Goal: Transaction & Acquisition: Purchase product/service

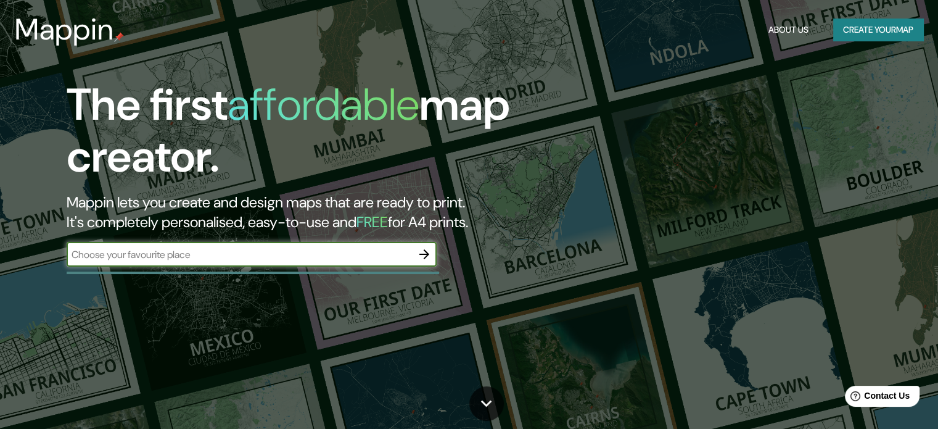
click at [310, 253] on input "text" at bounding box center [239, 254] width 345 height 14
click at [336, 252] on input "text" at bounding box center [239, 254] width 345 height 14
type input "bariloche [GEOGRAPHIC_DATA]"
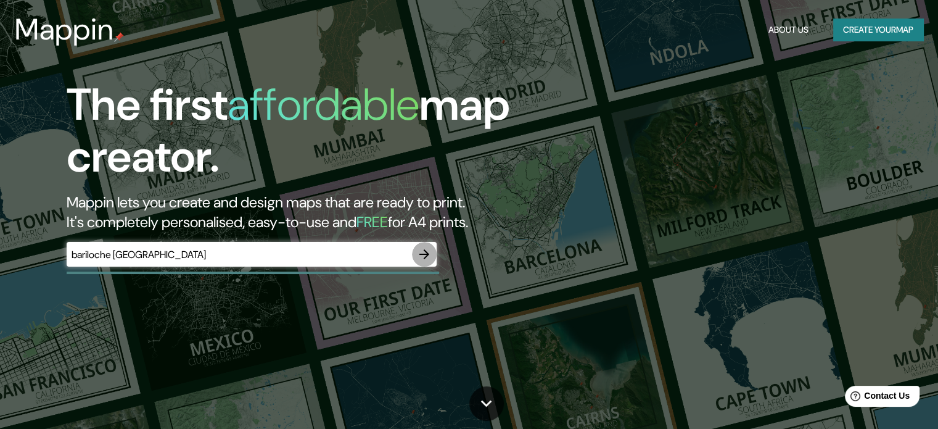
click at [422, 252] on icon "button" at bounding box center [424, 254] width 15 height 15
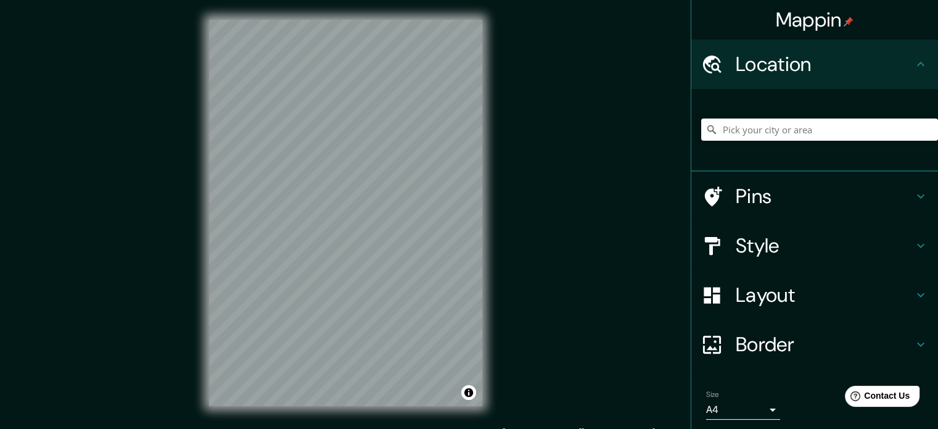
click at [757, 133] on input "Pick your city or area" at bounding box center [819, 129] width 237 height 22
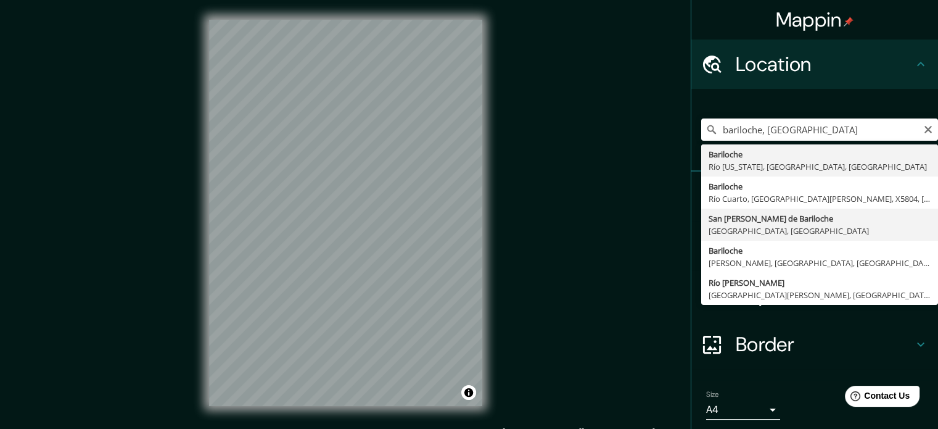
type input "[GEOGRAPHIC_DATA][PERSON_NAME], [GEOGRAPHIC_DATA], [GEOGRAPHIC_DATA]"
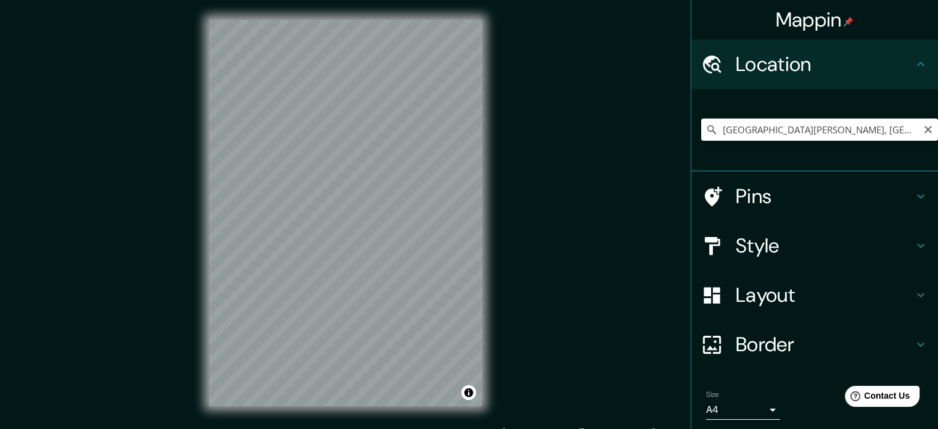
click at [923, 129] on icon "Clear" at bounding box center [928, 130] width 10 height 10
click at [776, 128] on input "Pick your city or area" at bounding box center [819, 129] width 237 height 22
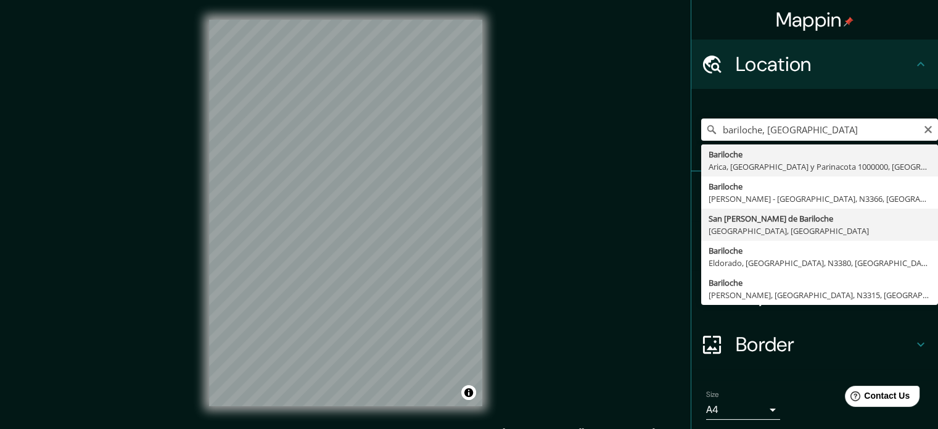
type input "[GEOGRAPHIC_DATA][PERSON_NAME], [GEOGRAPHIC_DATA], [GEOGRAPHIC_DATA]"
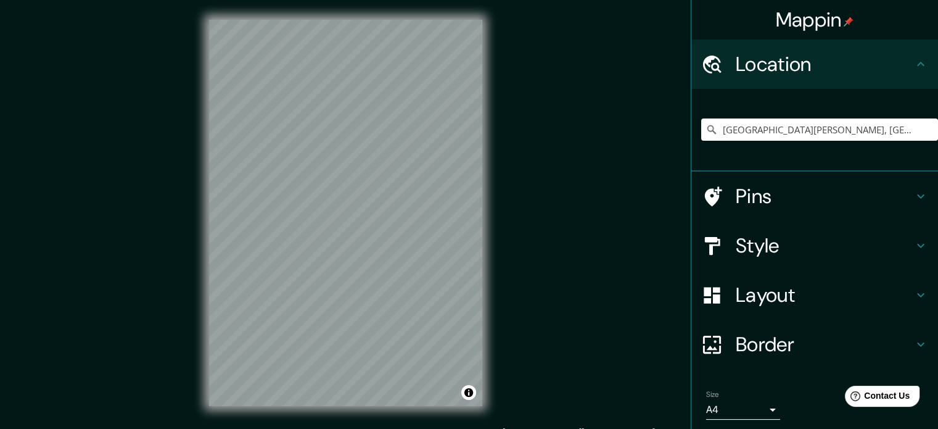
click at [917, 194] on icon at bounding box center [920, 196] width 7 height 4
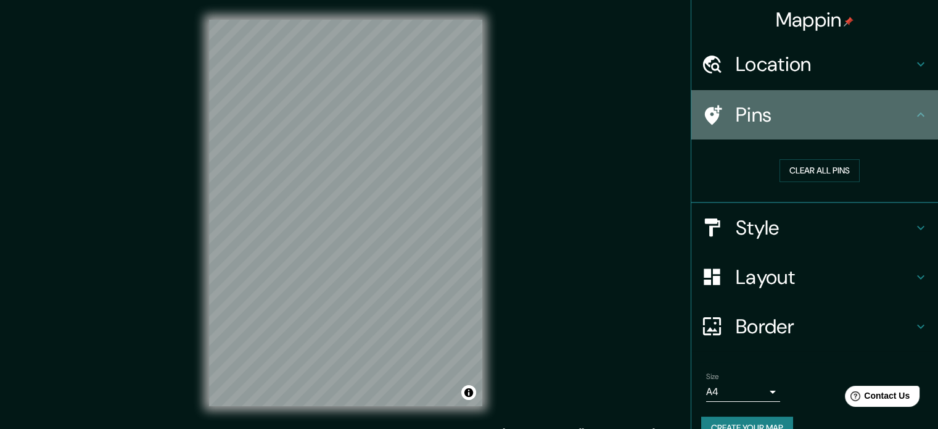
click at [913, 115] on icon at bounding box center [920, 114] width 15 height 15
click at [913, 110] on icon at bounding box center [920, 114] width 15 height 15
click at [913, 112] on icon at bounding box center [920, 114] width 15 height 15
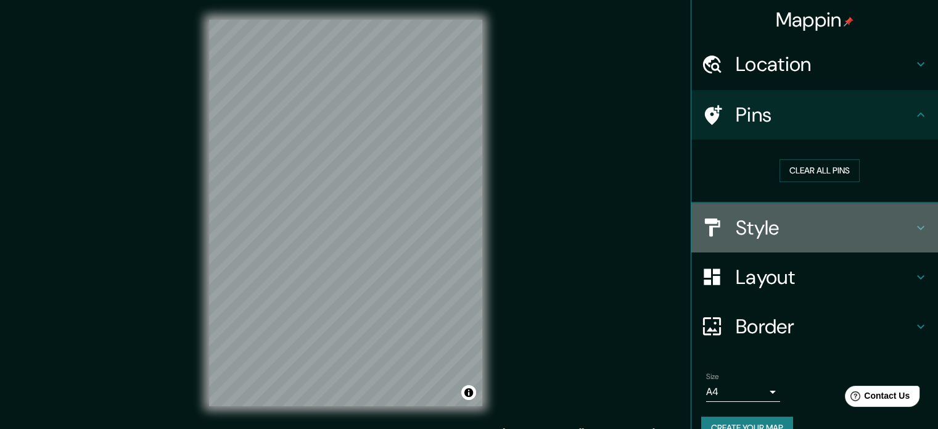
click at [913, 221] on icon at bounding box center [920, 227] width 15 height 15
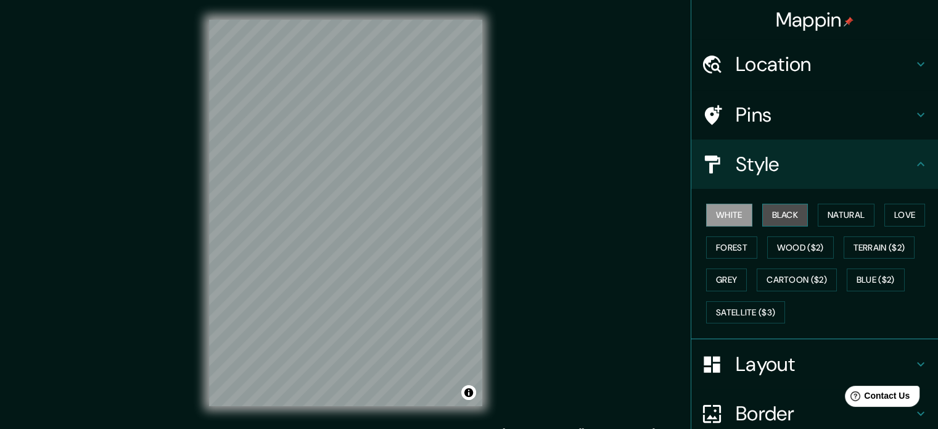
click at [778, 213] on button "Black" at bounding box center [785, 215] width 46 height 23
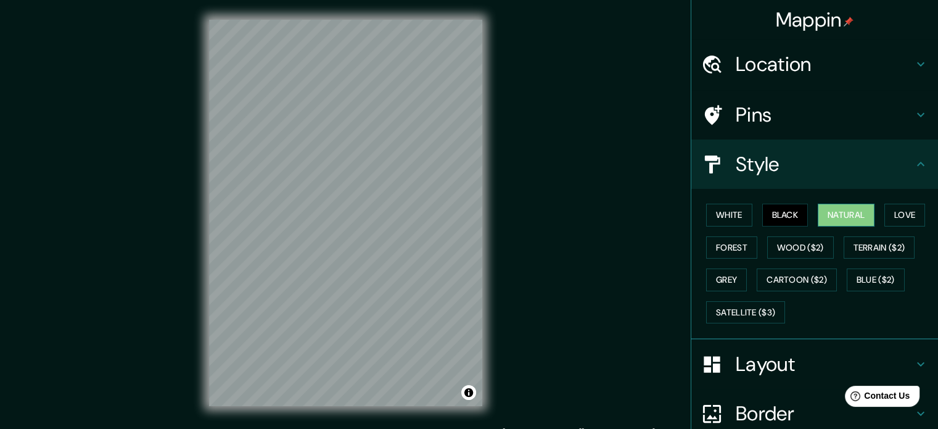
click at [835, 212] on button "Natural" at bounding box center [846, 215] width 57 height 23
click at [891, 209] on button "Love" at bounding box center [904, 215] width 41 height 23
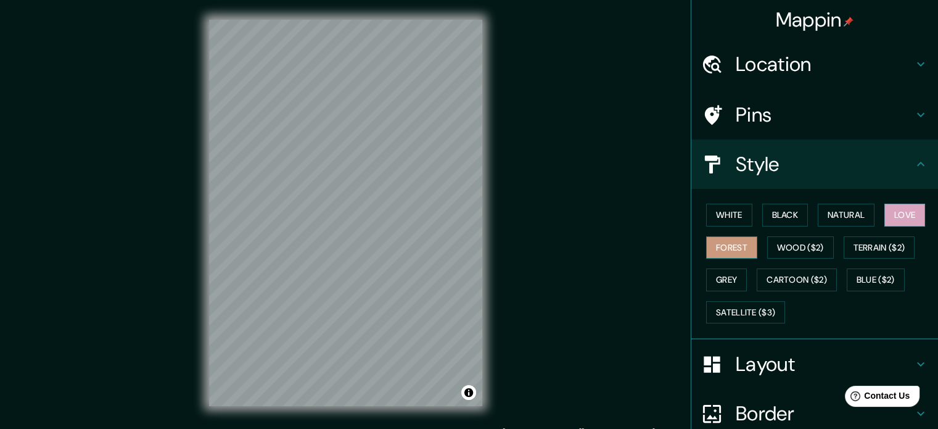
click at [711, 246] on button "Forest" at bounding box center [731, 247] width 51 height 23
click at [789, 214] on button "Black" at bounding box center [785, 215] width 46 height 23
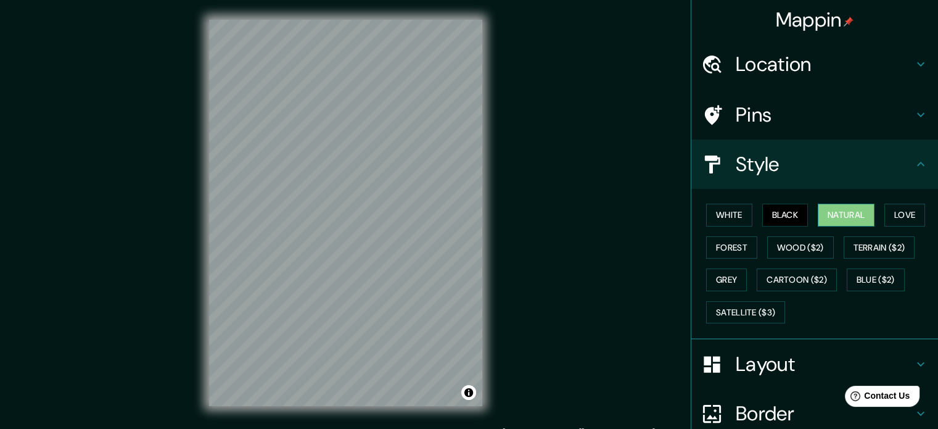
click at [830, 214] on button "Natural" at bounding box center [846, 215] width 57 height 23
click at [721, 244] on button "Forest" at bounding box center [731, 247] width 51 height 23
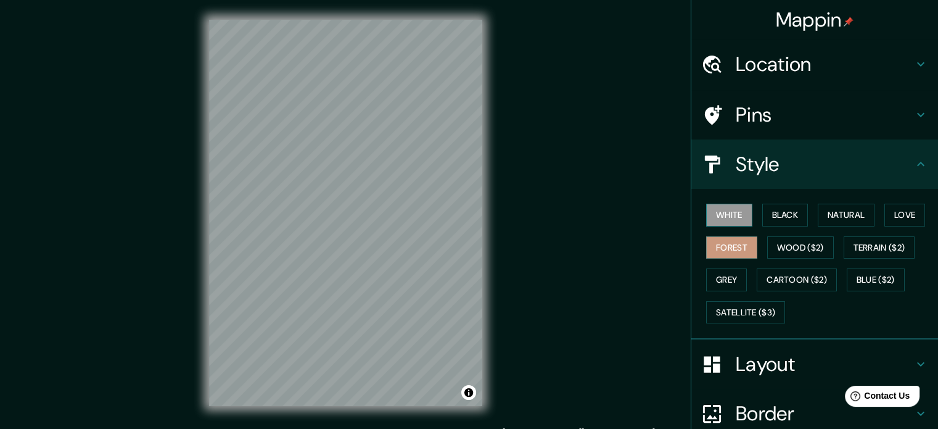
click at [720, 218] on button "White" at bounding box center [729, 215] width 46 height 23
click at [890, 211] on button "Love" at bounding box center [904, 215] width 41 height 23
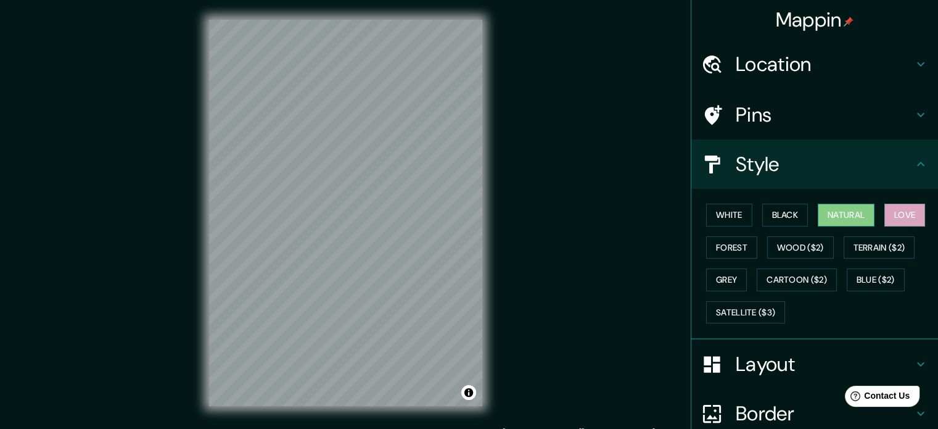
click at [826, 216] on button "Natural" at bounding box center [846, 215] width 57 height 23
click at [483, 258] on div "© Mapbox © OpenStreetMap Improve this map" at bounding box center [345, 213] width 313 height 426
click at [178, 220] on div "Mappin Location [GEOGRAPHIC_DATA][PERSON_NAME], [GEOGRAPHIC_DATA], [GEOGRAPHIC_…" at bounding box center [469, 222] width 938 height 445
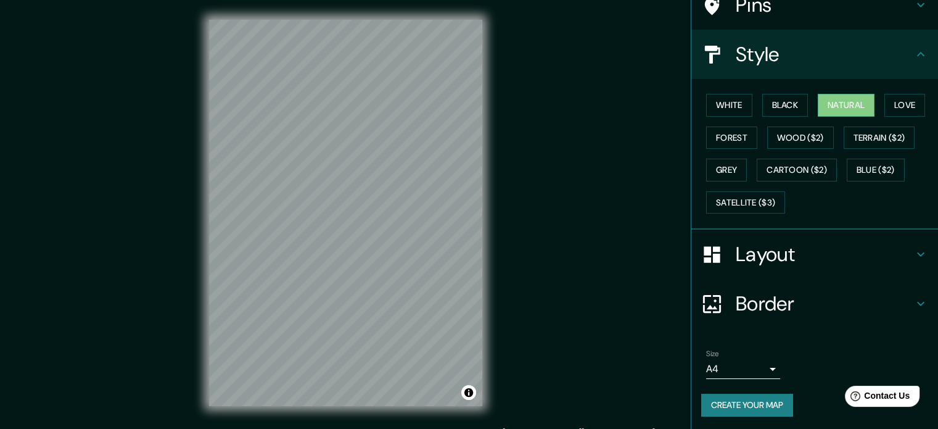
scroll to position [48, 0]
